Goal: Use online tool/utility: Utilize a website feature to perform a specific function

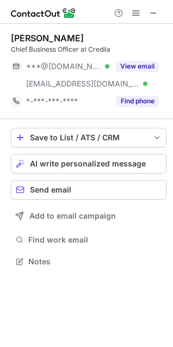
scroll to position [254, 173]
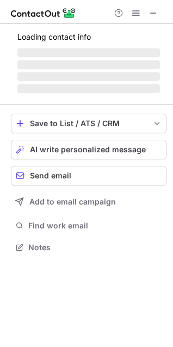
scroll to position [254, 173]
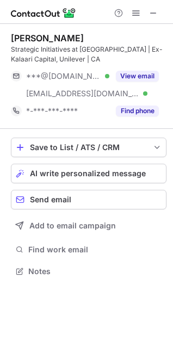
scroll to position [264, 173]
